Goal: Task Accomplishment & Management: Manage account settings

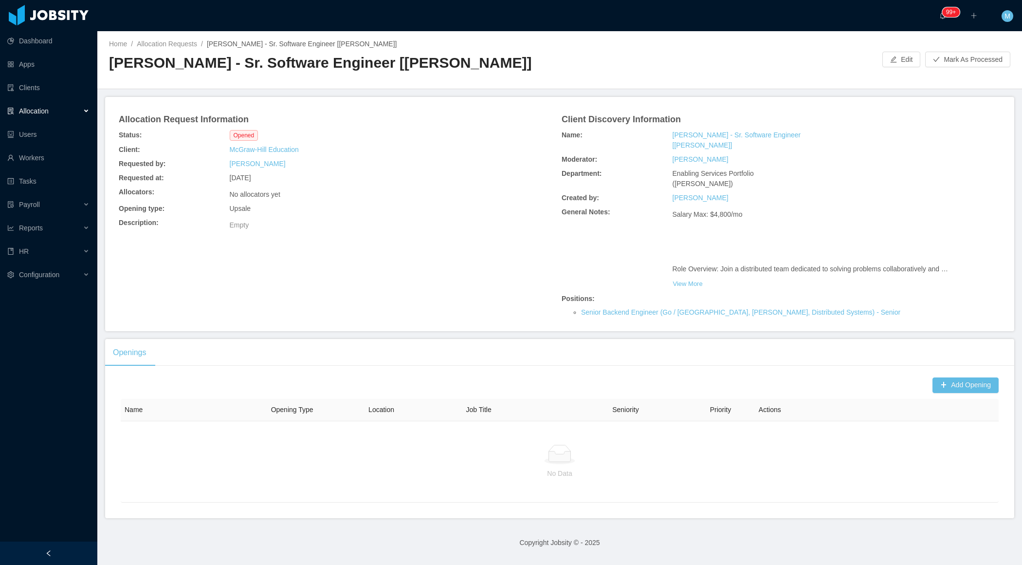
click at [51, 112] on div "Allocation" at bounding box center [48, 110] width 97 height 19
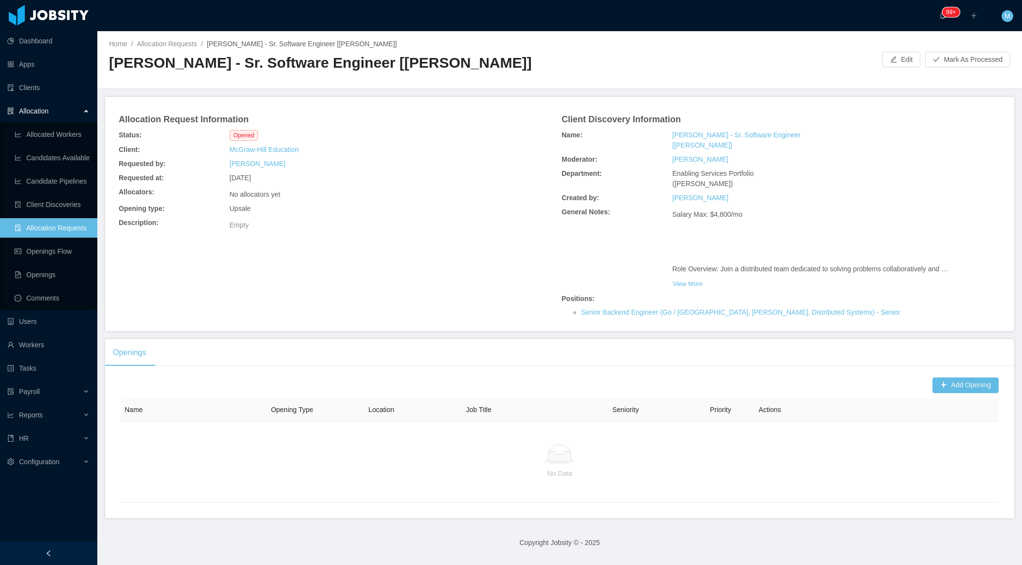
click at [364, 360] on div "Openings Add Opening Name Opening Type Location Job Title Seniority Priority Ac…" at bounding box center [559, 428] width 909 height 179
click at [687, 276] on button "View More" at bounding box center [688, 284] width 31 height 16
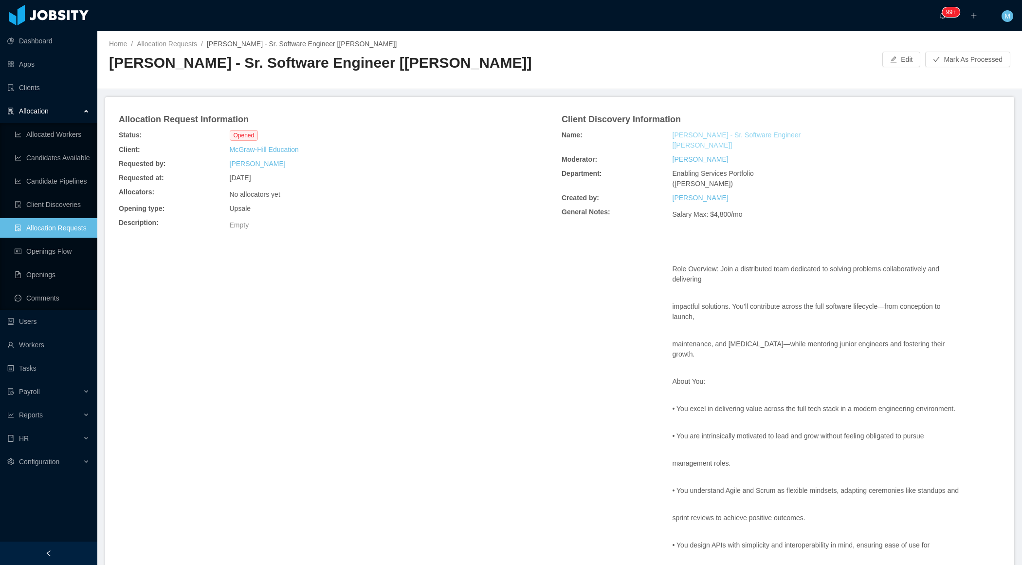
click at [743, 139] on link "[PERSON_NAME] - Sr. Software Engineer [[PERSON_NAME]]" at bounding box center [745, 140] width 144 height 20
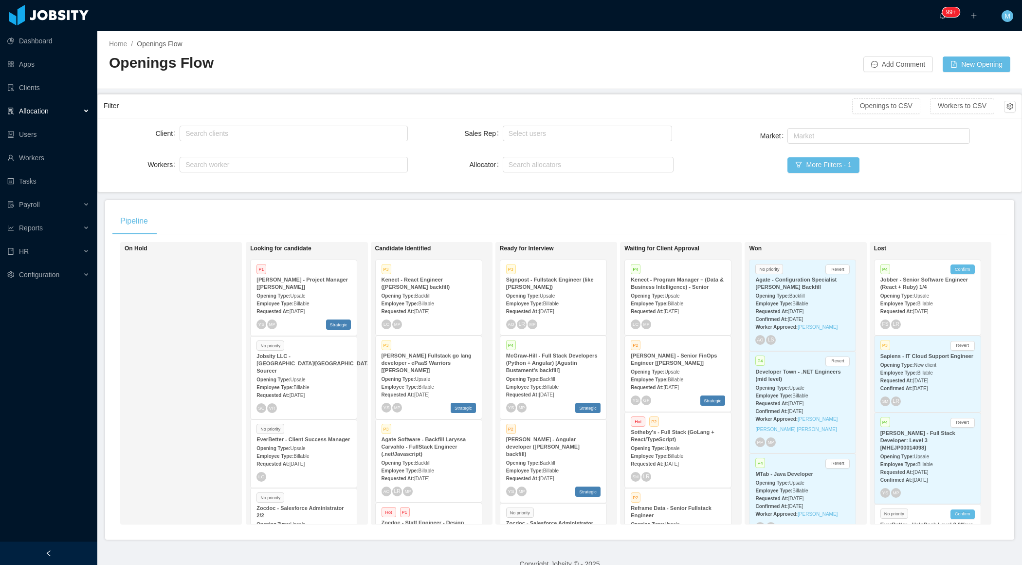
click at [75, 549] on div at bounding box center [48, 552] width 97 height 23
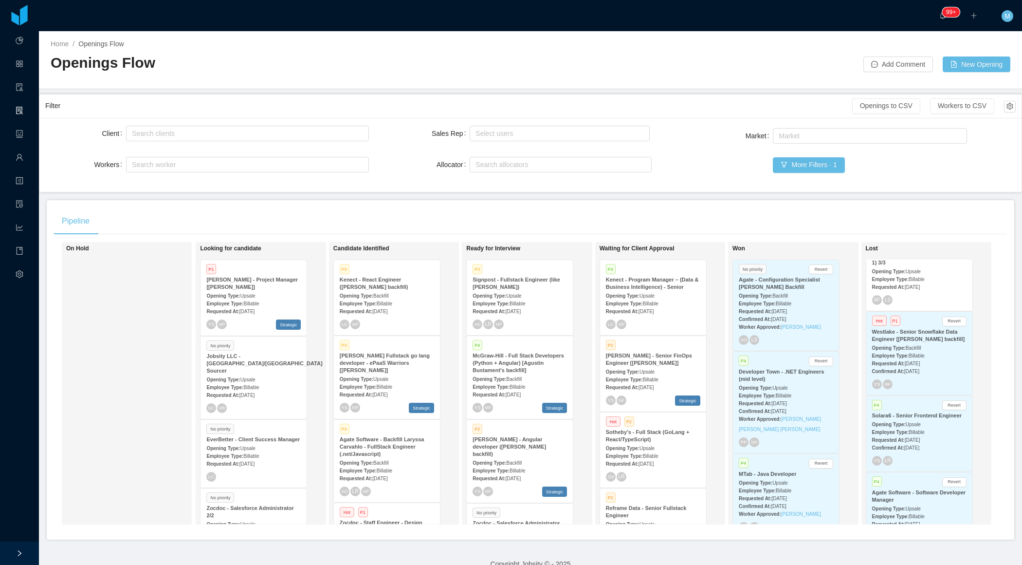
scroll to position [629, 0]
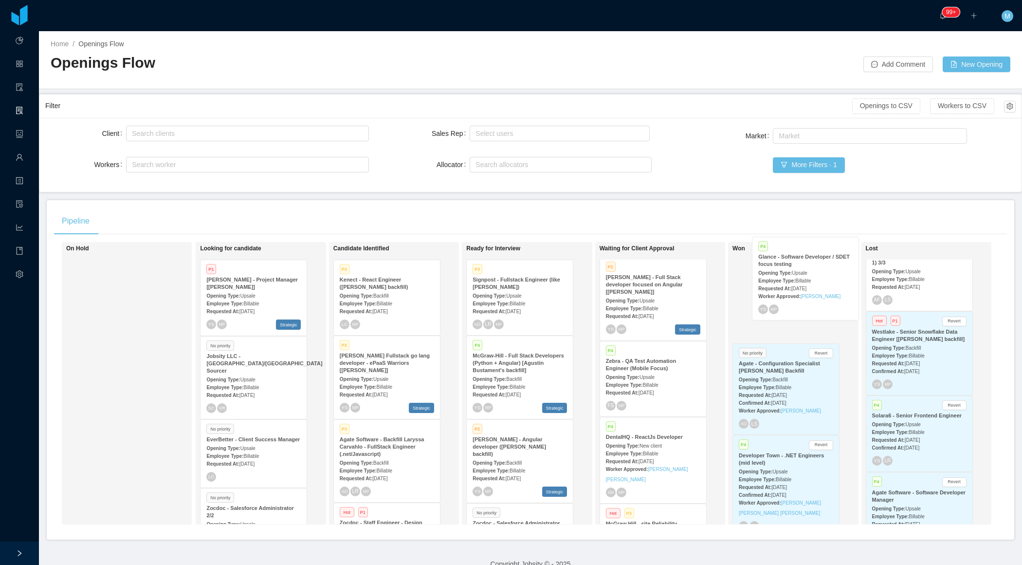
drag, startPoint x: 638, startPoint y: 379, endPoint x: 791, endPoint y: 294, distance: 175.0
click at [791, 294] on div "On Hold Looking for candidate P1 McGraw-Hill - Project Manager [Kristina Armend…" at bounding box center [530, 387] width 953 height 290
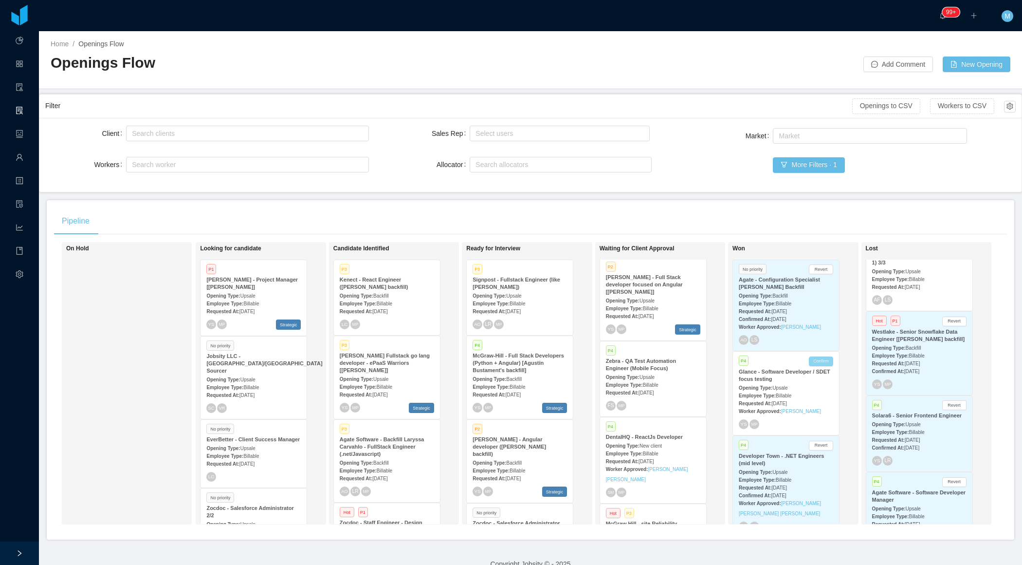
click at [822, 359] on button "Confirm" at bounding box center [821, 361] width 24 height 10
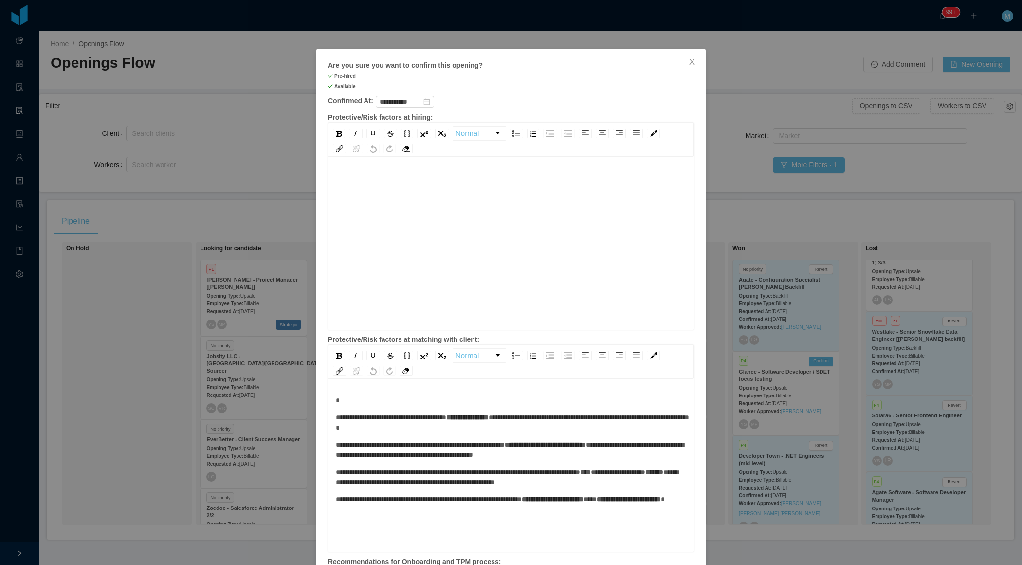
click at [586, 275] on div "rdw-editor" at bounding box center [511, 258] width 351 height 170
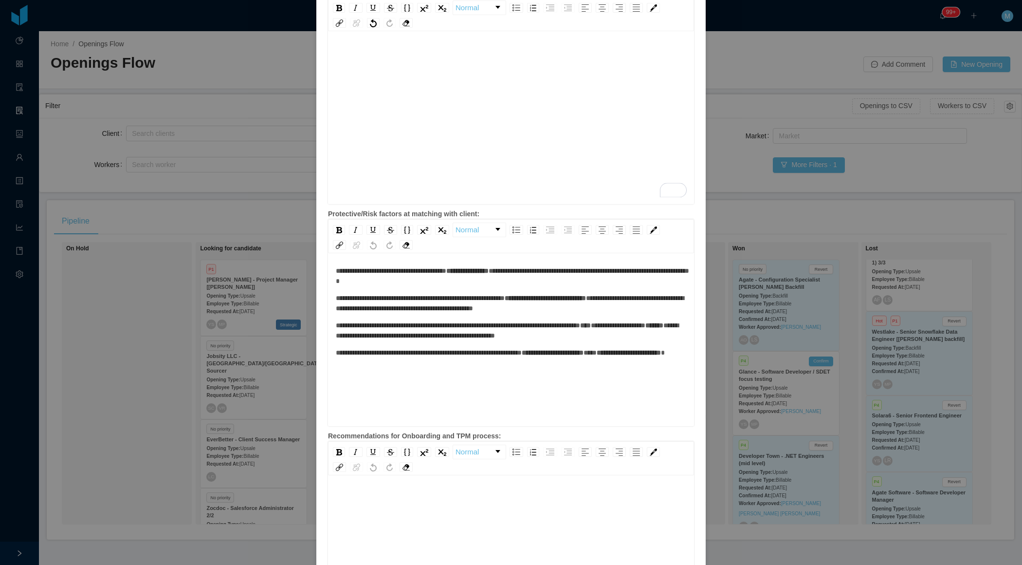
scroll to position [257, 0]
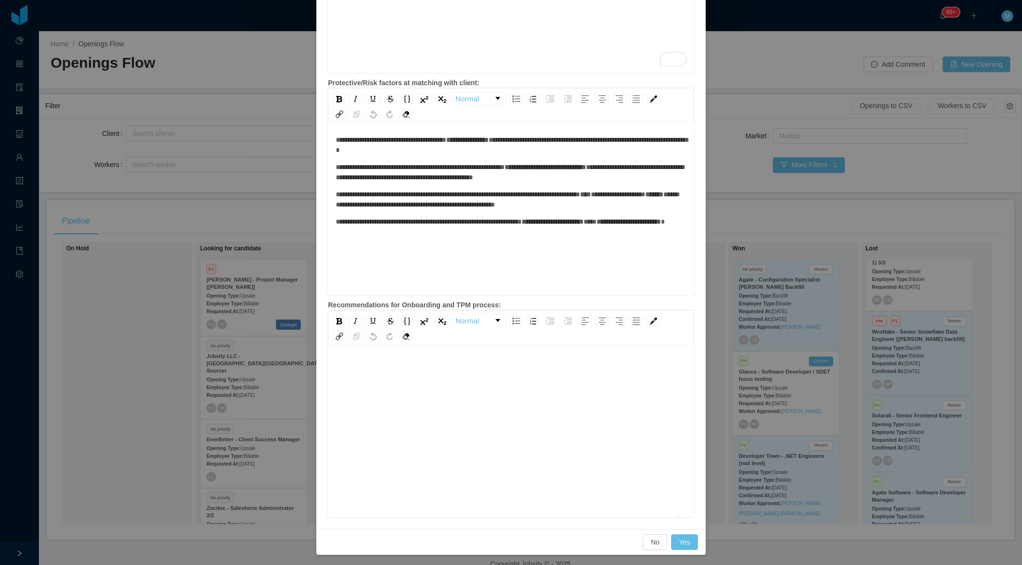
click at [434, 419] on div "To enrich screen reader interactions, please activate Accessibility in Grammarl…" at bounding box center [511, 446] width 351 height 170
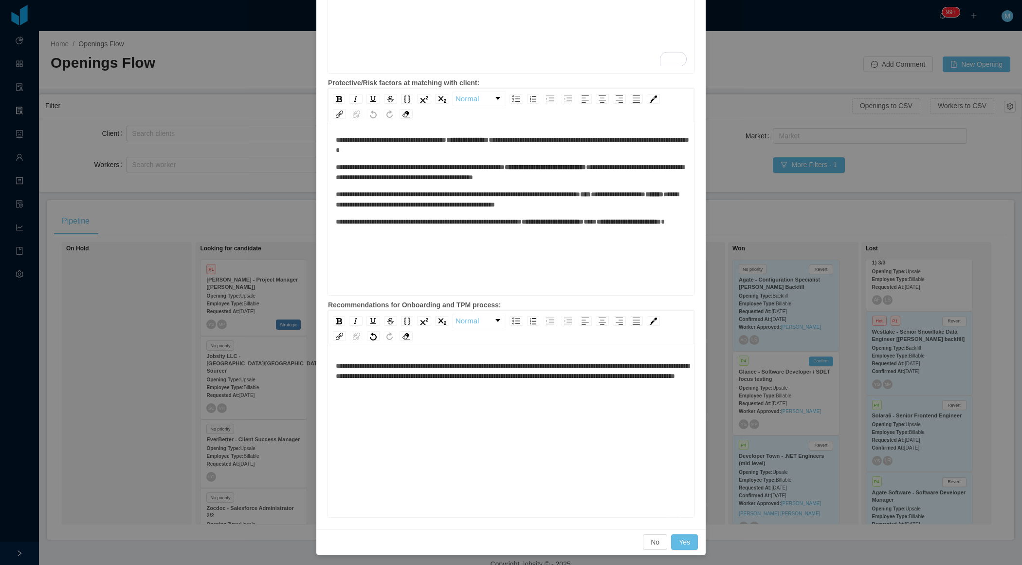
scroll to position [21, 0]
click at [685, 543] on button "Yes" at bounding box center [684, 542] width 27 height 16
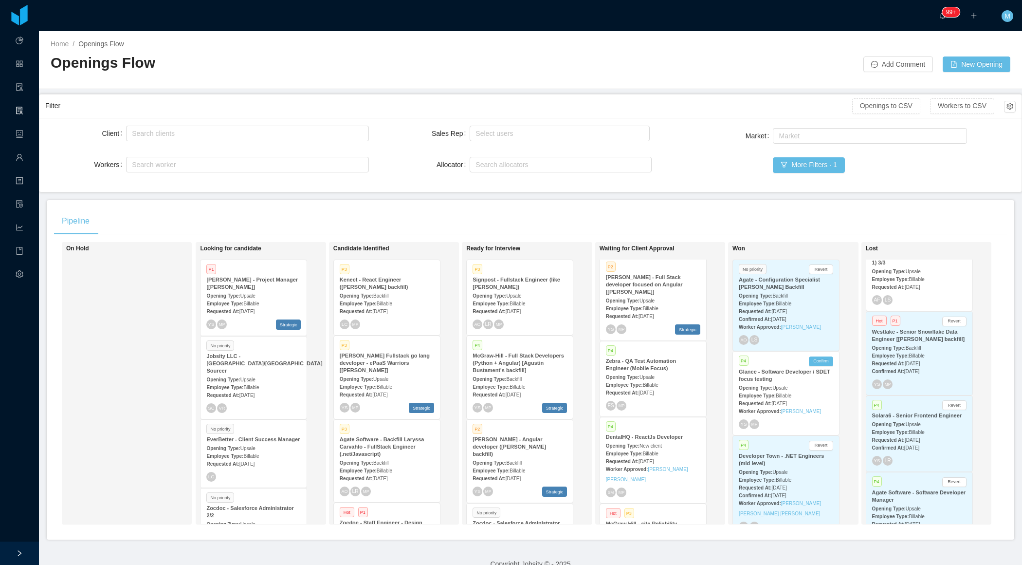
scroll to position [0, 0]
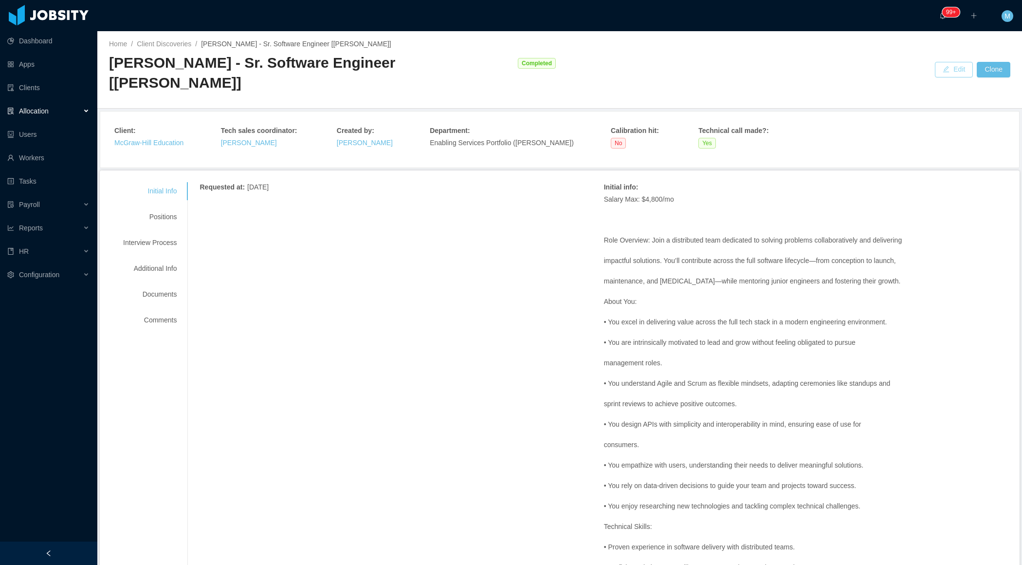
click at [817, 62] on button "Edit" at bounding box center [954, 70] width 38 height 16
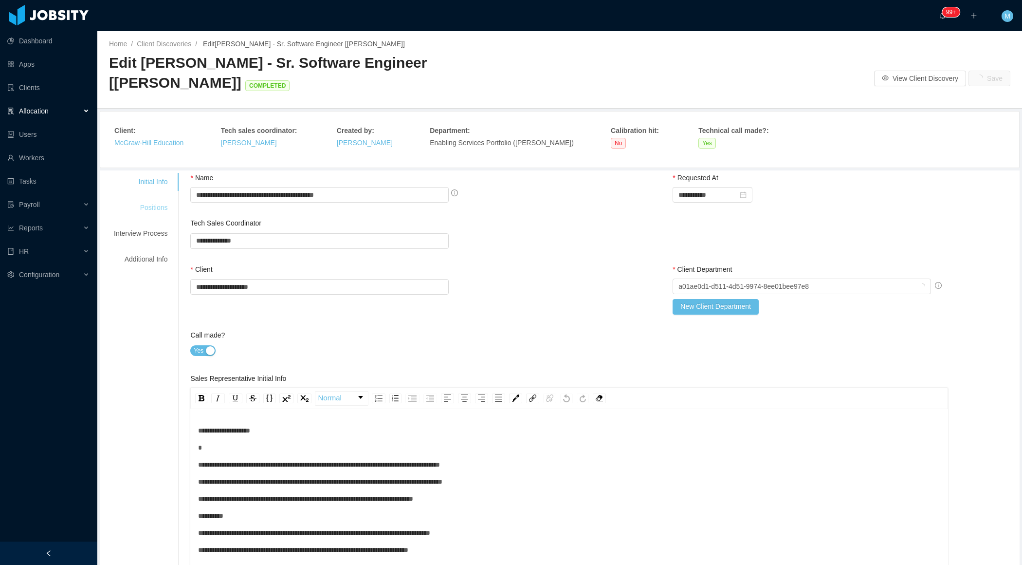
click at [162, 199] on div "Positions" at bounding box center [140, 208] width 77 height 18
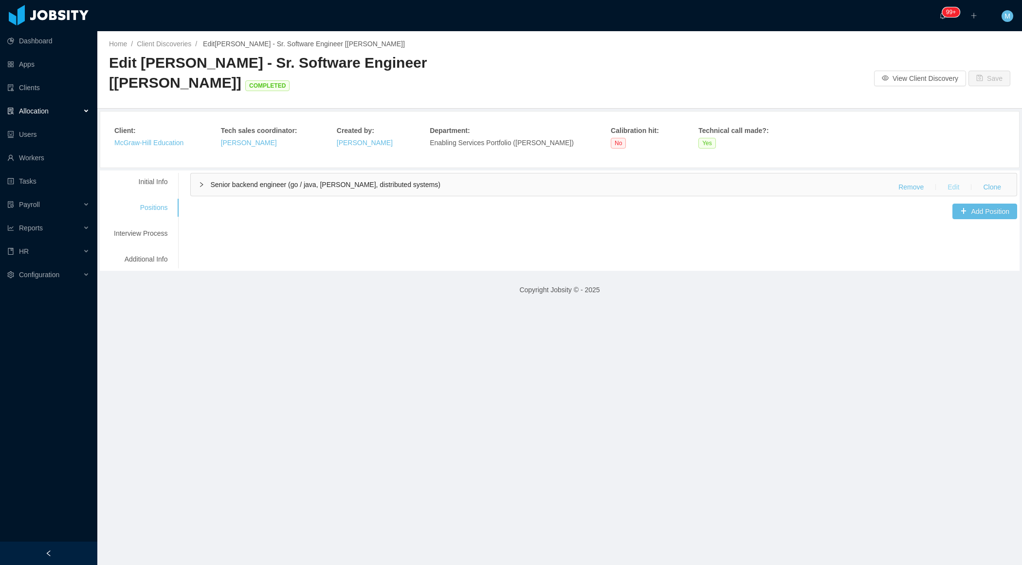
click at [817, 179] on button "Edit" at bounding box center [953, 187] width 27 height 16
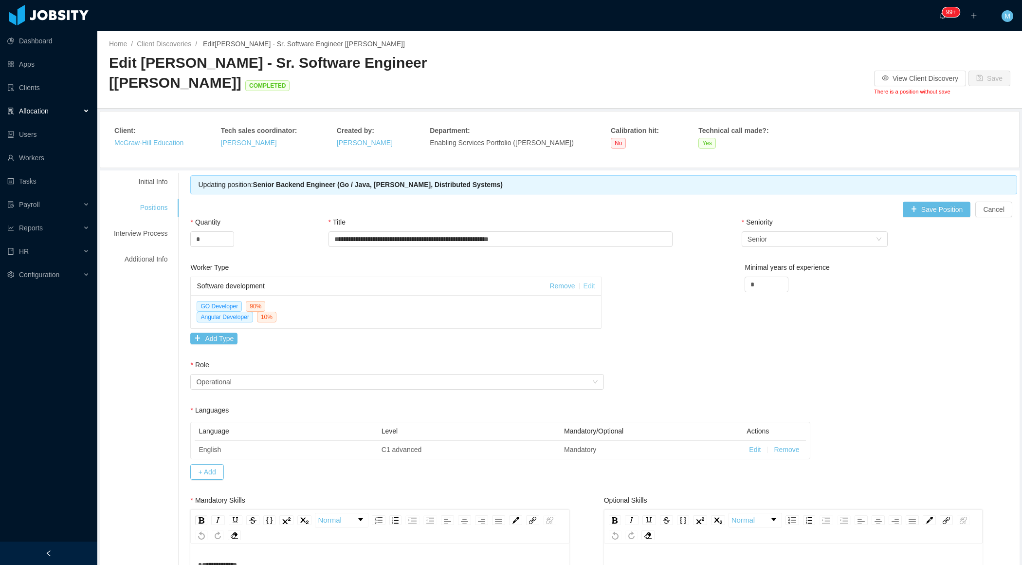
click at [591, 282] on link "Edit" at bounding box center [590, 286] width 12 height 8
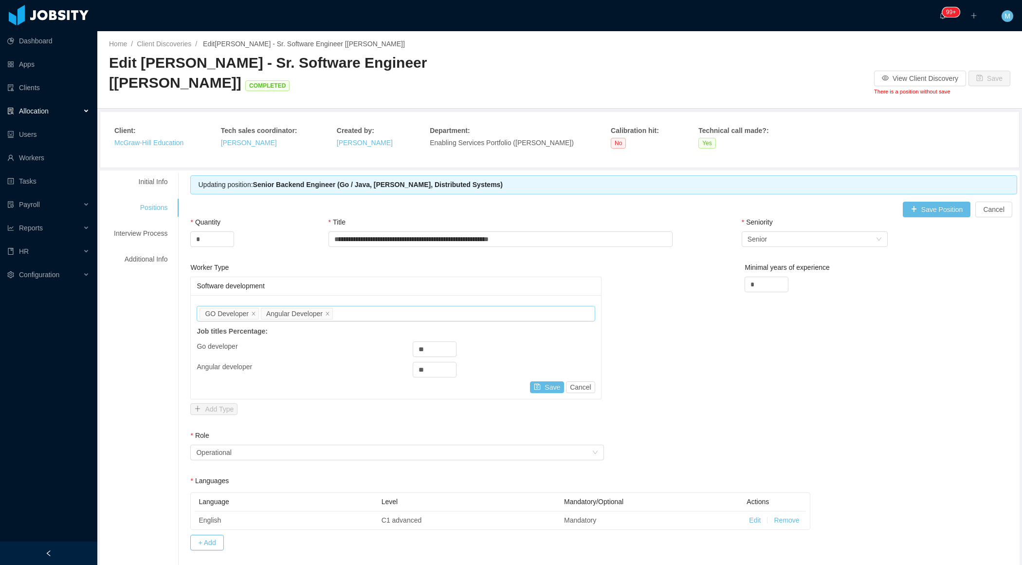
click at [534, 306] on div "Job titles GO Developer Angular Developer" at bounding box center [394, 313] width 389 height 15
type input "****"
click at [440, 310] on li "Java Developer" at bounding box center [397, 311] width 398 height 16
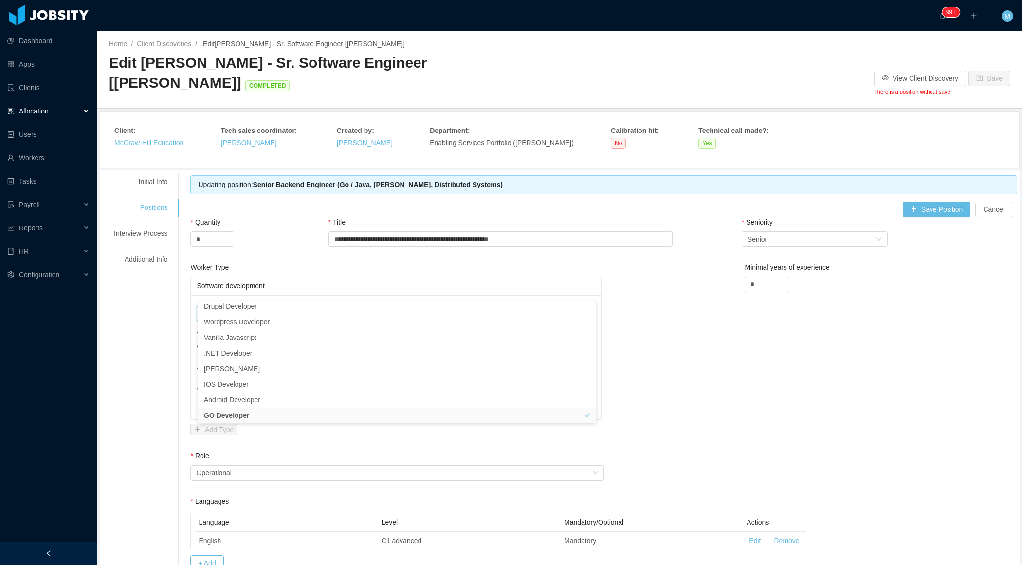
click at [666, 310] on div "Worker Type Software development Job titles GO Developer Angular Developer Java…" at bounding box center [604, 356] width 832 height 188
drag, startPoint x: 429, startPoint y: 326, endPoint x: 400, endPoint y: 326, distance: 29.2
click at [401, 341] on div "Go developer **" at bounding box center [396, 349] width 398 height 16
type input "**"
click at [542, 402] on button "Save" at bounding box center [547, 408] width 34 height 12
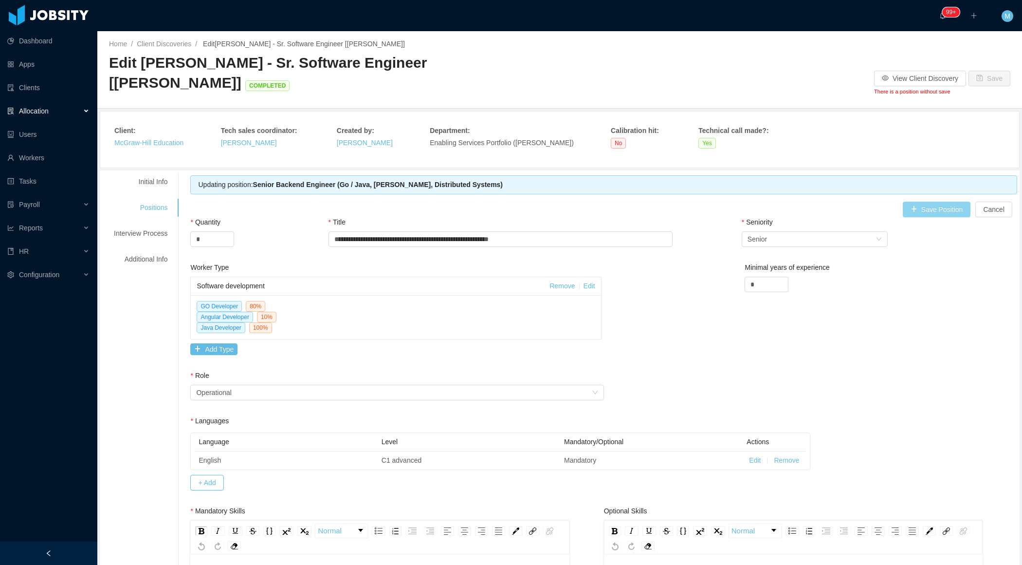
click at [817, 202] on button "Save Position" at bounding box center [937, 210] width 68 height 16
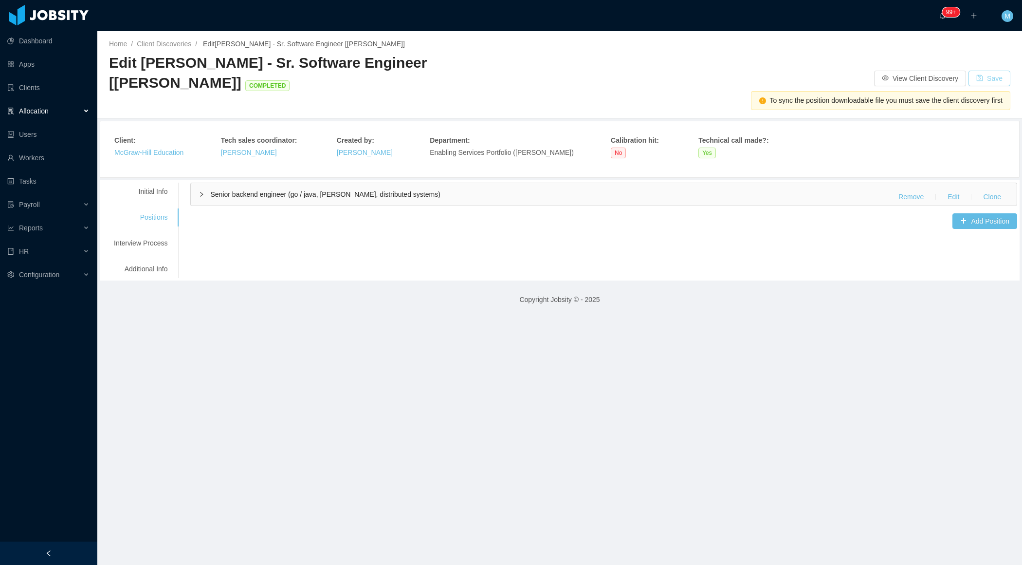
click at [817, 71] on button "Save" at bounding box center [990, 79] width 42 height 16
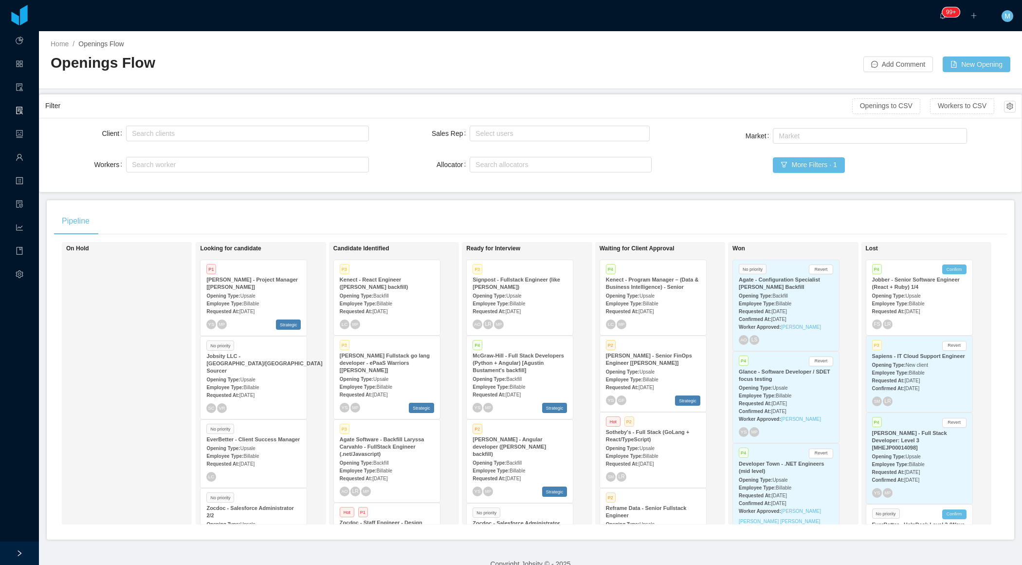
scroll to position [629, 0]
click at [248, 313] on span "Sep 23rd, 2025" at bounding box center [246, 311] width 15 height 5
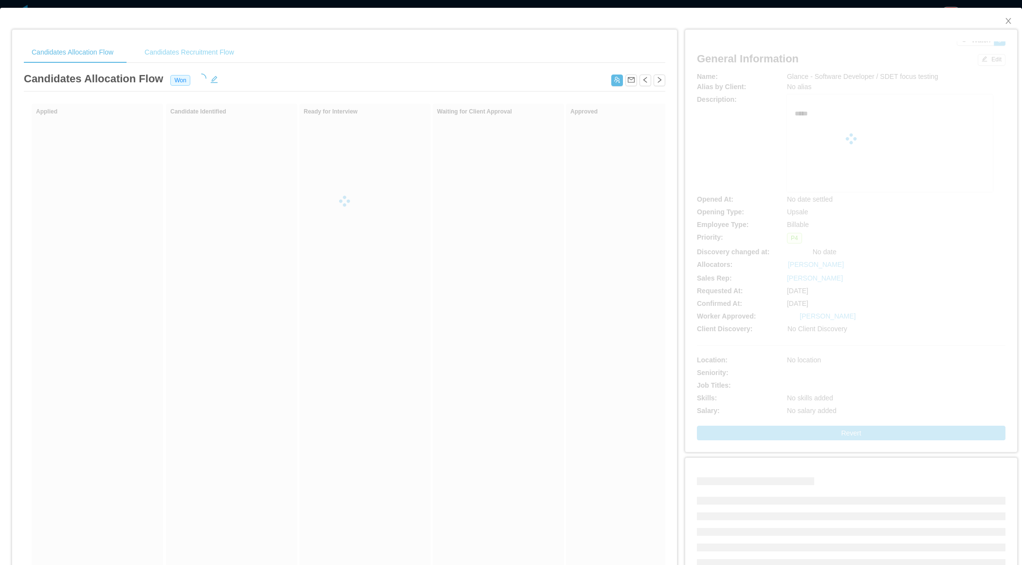
click at [202, 59] on div "Candidates Recruitment Flow" at bounding box center [189, 52] width 105 height 22
